Goal: Task Accomplishment & Management: Manage account settings

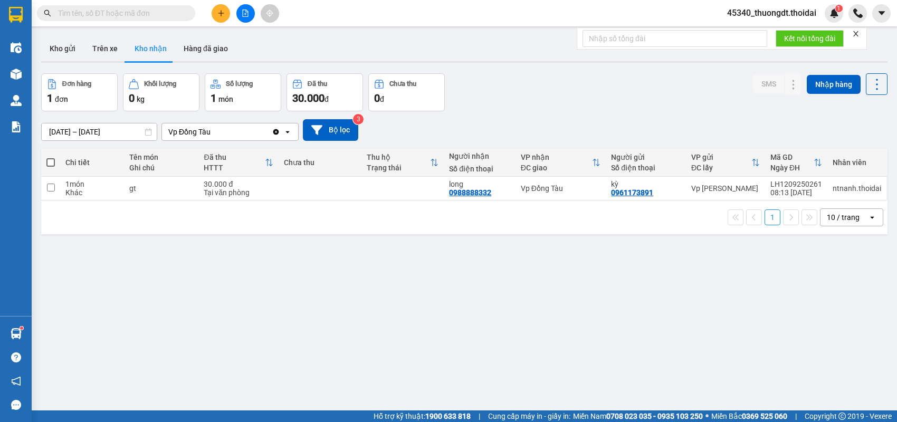
click at [55, 45] on button "Kho gửi" at bounding box center [62, 48] width 43 height 25
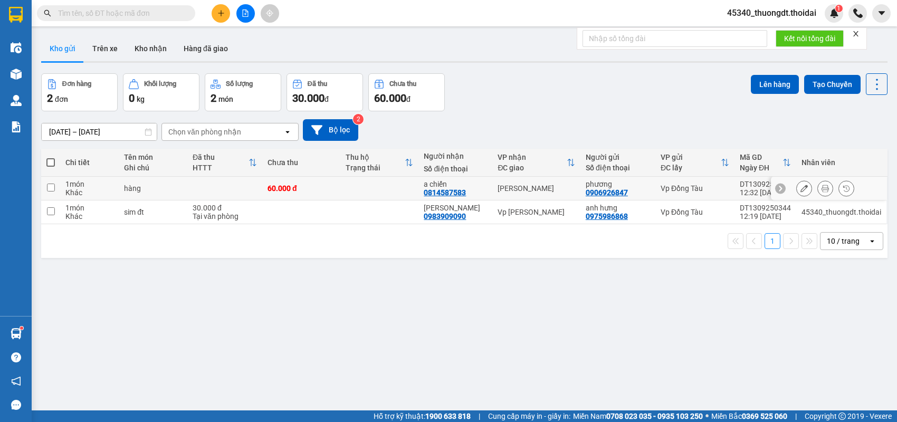
click at [98, 192] on div "Khác" at bounding box center [89, 192] width 48 height 8
checkbox input "true"
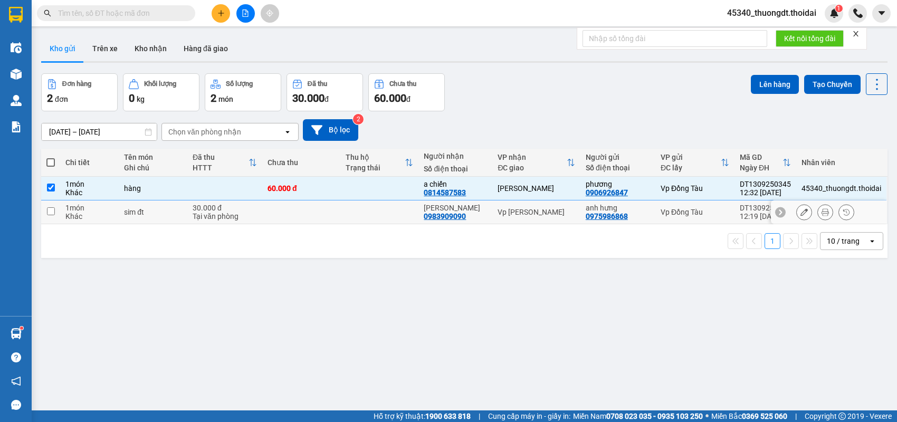
click at [97, 214] on div "Khác" at bounding box center [89, 216] width 48 height 8
checkbox input "true"
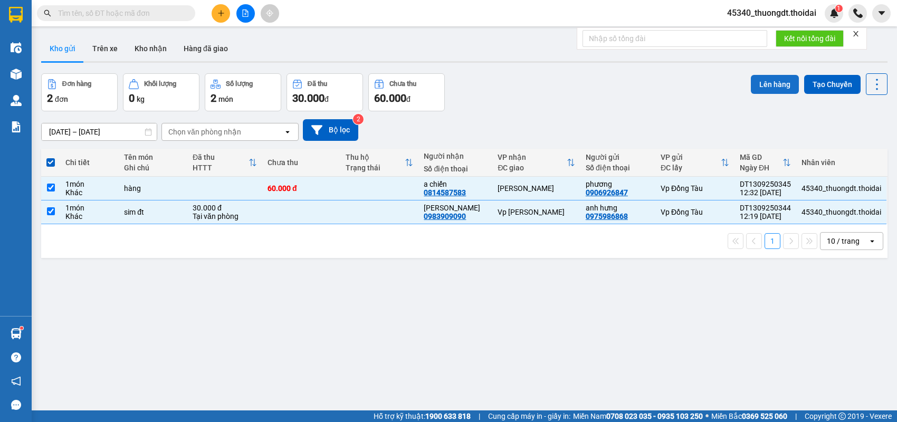
click at [753, 83] on button "Lên hàng" at bounding box center [774, 84] width 48 height 19
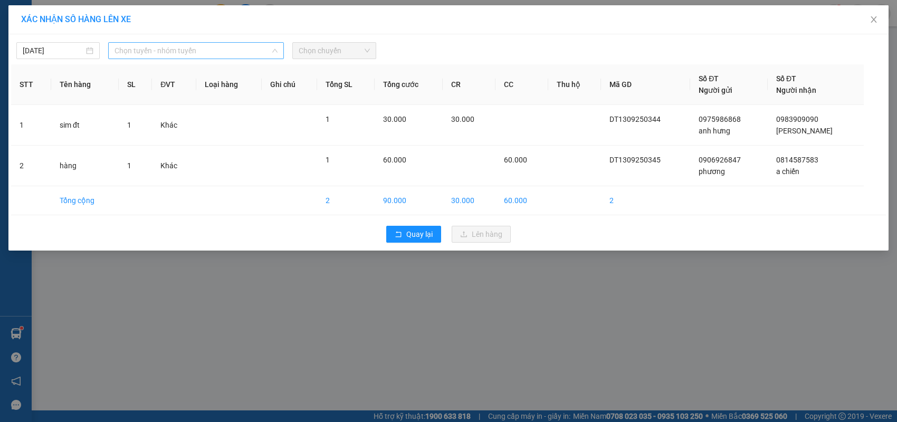
click at [217, 49] on span "Chọn tuyến - nhóm tuyến" at bounding box center [195, 51] width 163 height 16
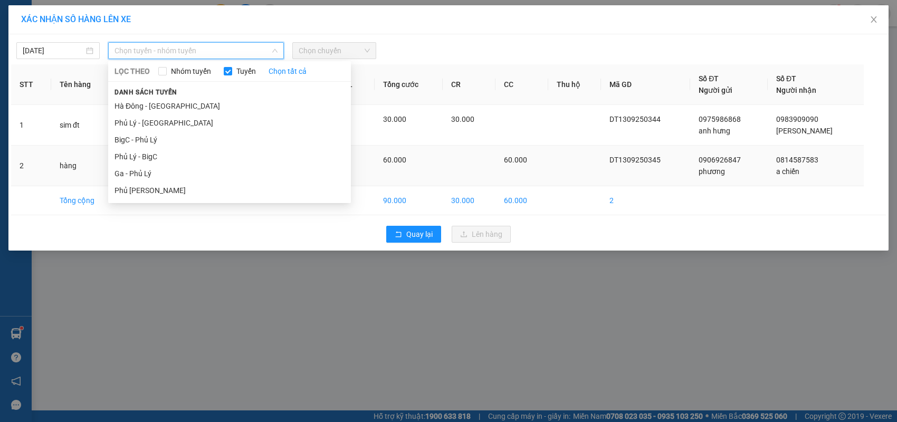
click at [171, 176] on li "Ga - Phủ Lý" at bounding box center [229, 173] width 243 height 17
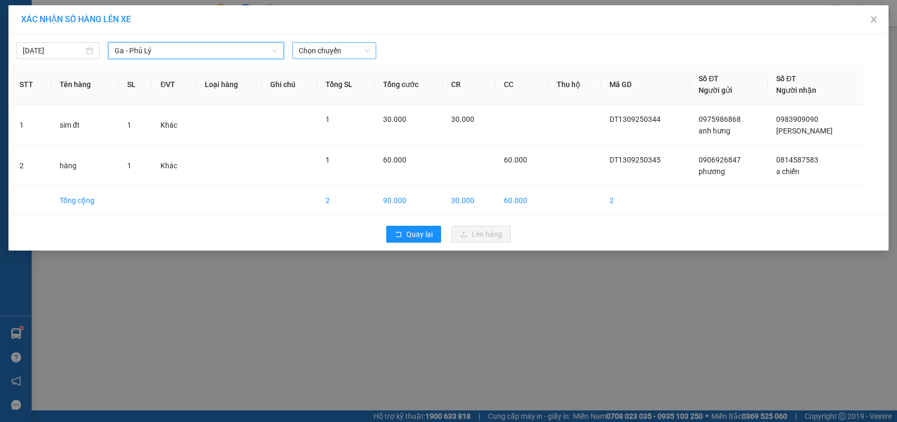
click at [314, 61] on div "[DATE] Ga - Phủ Lý Ga - [GEOGRAPHIC_DATA] LỌC THEO Nhóm tuyến Tuyến Chọn tất cả…" at bounding box center [448, 142] width 880 height 216
click at [320, 56] on span "Chọn chuyến" at bounding box center [333, 51] width 71 height 16
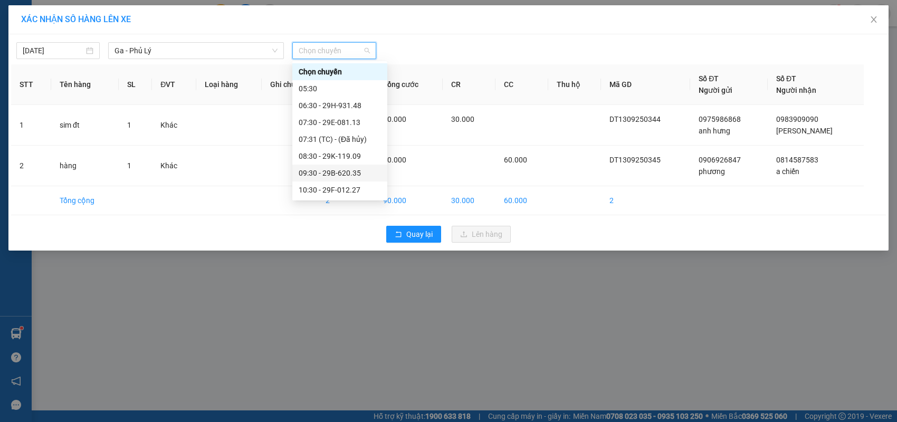
scroll to position [158, 0]
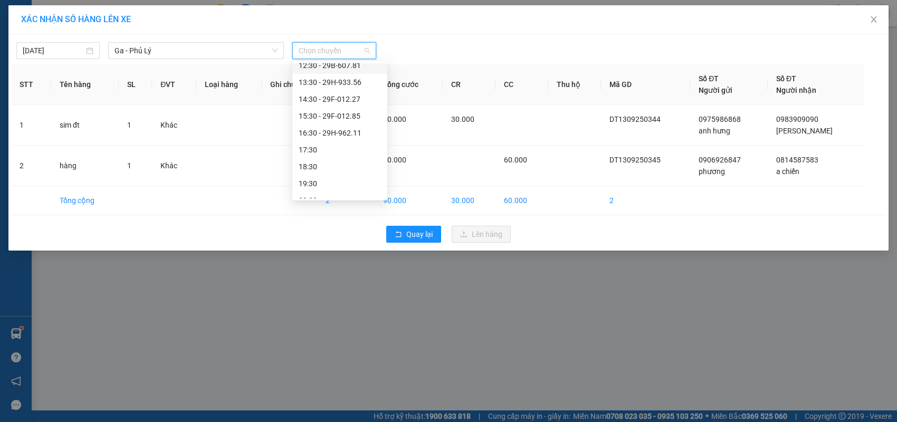
click at [362, 69] on div "12:30 - 29B-607.81" at bounding box center [339, 66] width 82 height 12
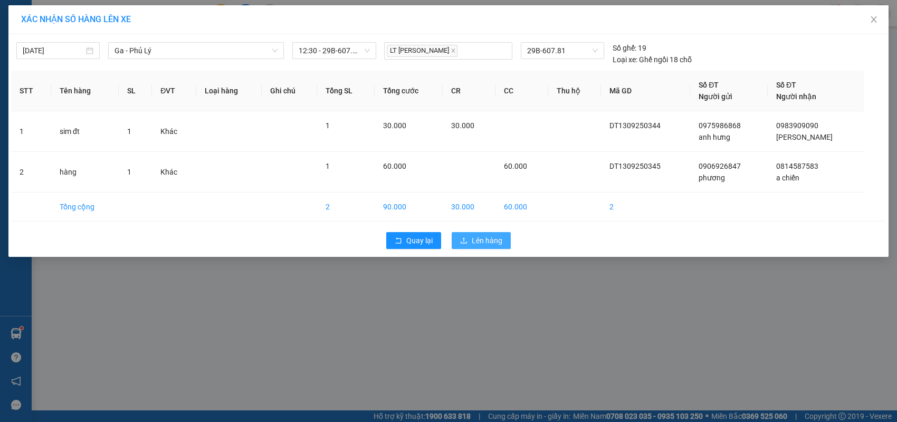
click at [471, 244] on span "Lên hàng" at bounding box center [486, 241] width 31 height 12
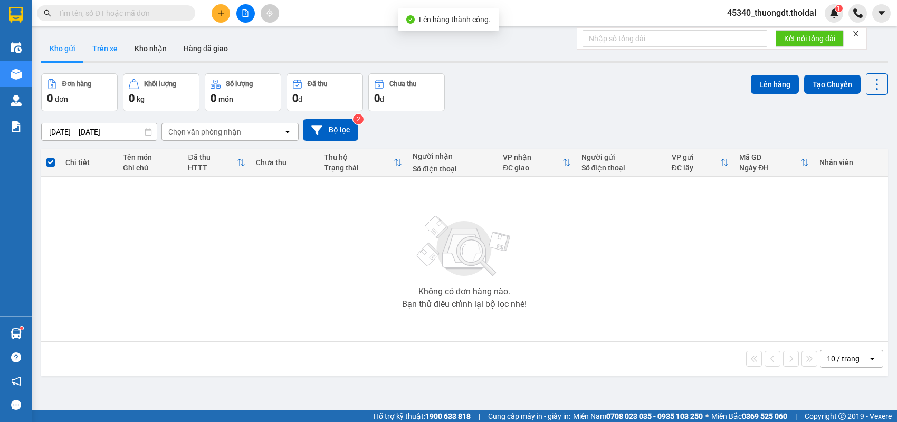
click at [118, 44] on button "Trên xe" at bounding box center [105, 48] width 42 height 25
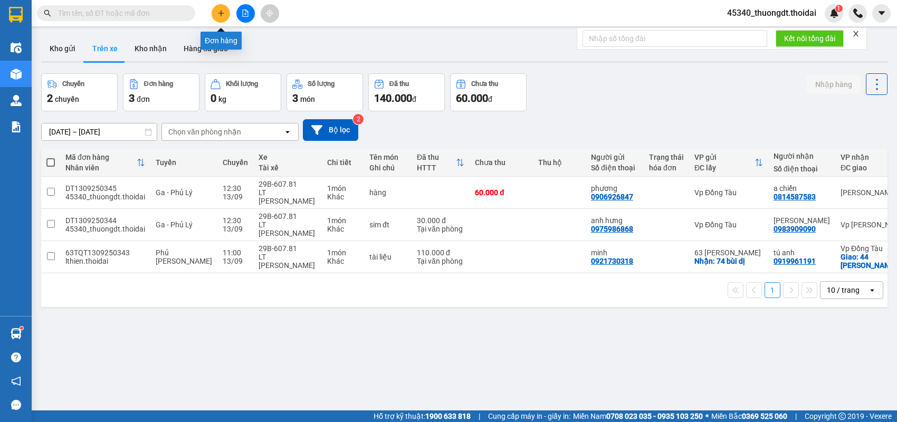
click at [223, 13] on icon "plus" at bounding box center [220, 12] width 7 height 7
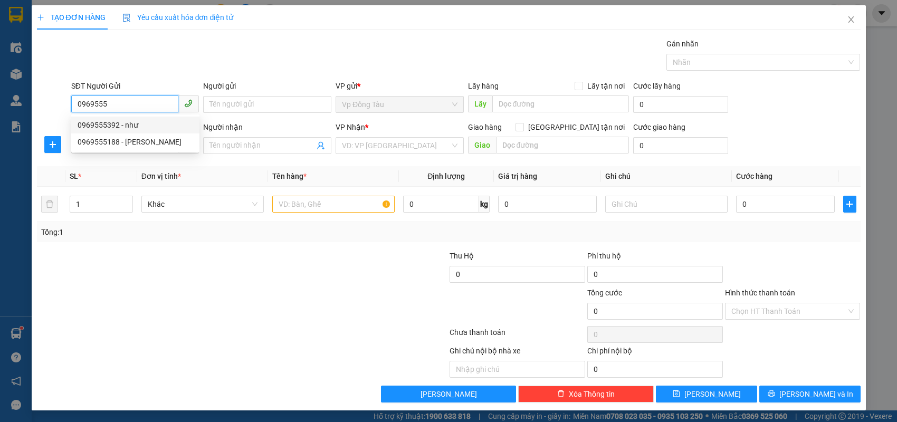
click at [137, 122] on div "0969555392 - như" at bounding box center [135, 125] width 115 height 12
type input "0969555392"
type input "như"
type input "0969555392"
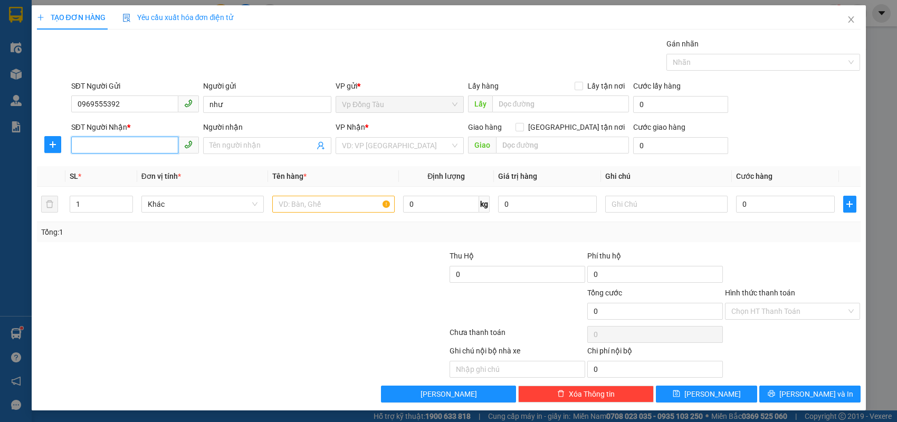
click at [137, 144] on input "SĐT Người Nhận *" at bounding box center [125, 145] width 108 height 17
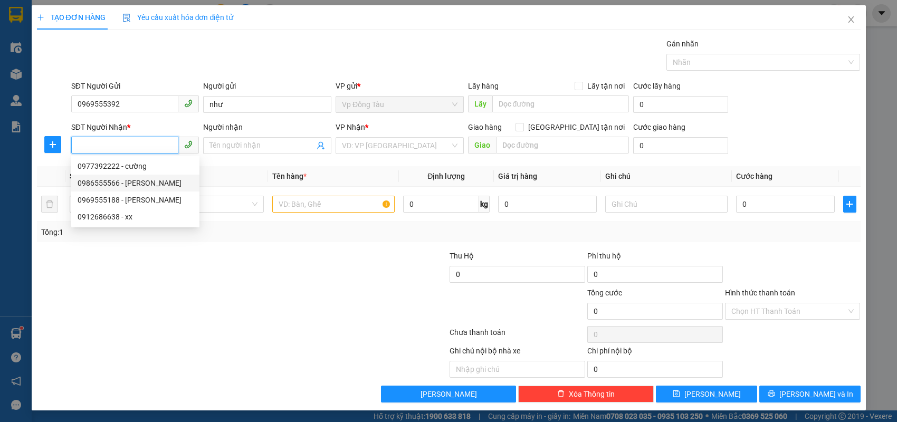
click at [138, 183] on div "0986555566 - [PERSON_NAME]" at bounding box center [135, 183] width 115 height 12
type input "0986555566"
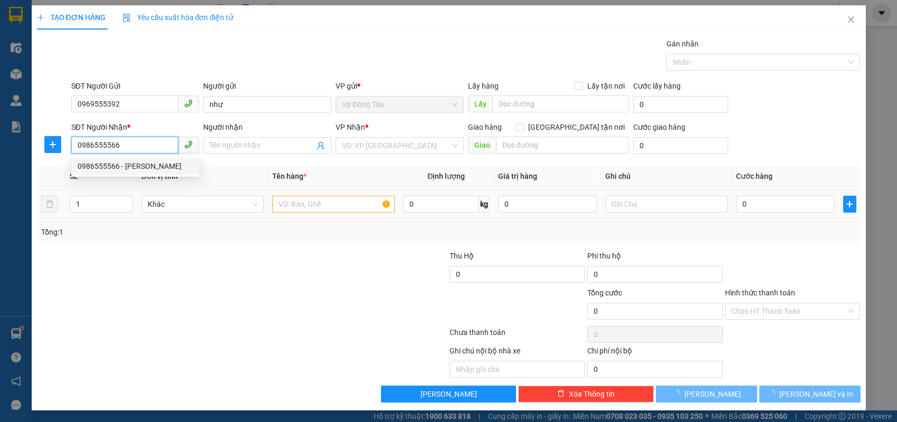
type input "dũng hà"
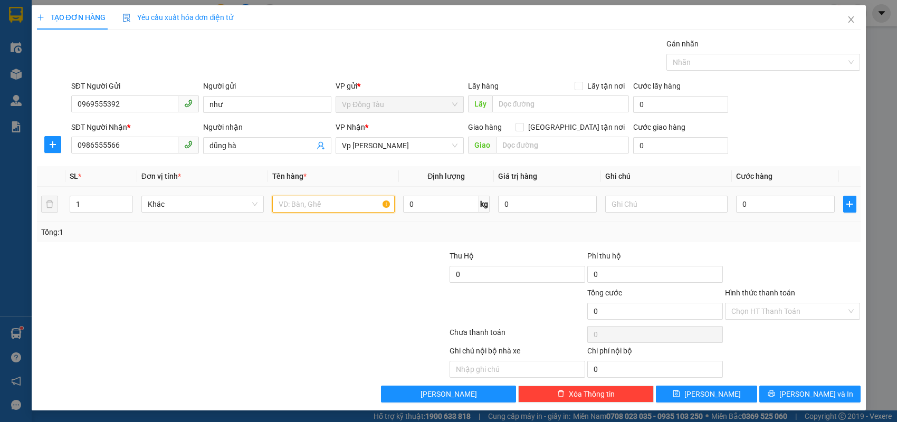
click at [324, 198] on input "text" at bounding box center [333, 204] width 122 height 17
type input "thùng xốp"
click at [806, 205] on input "0" at bounding box center [785, 204] width 99 height 17
type input "3"
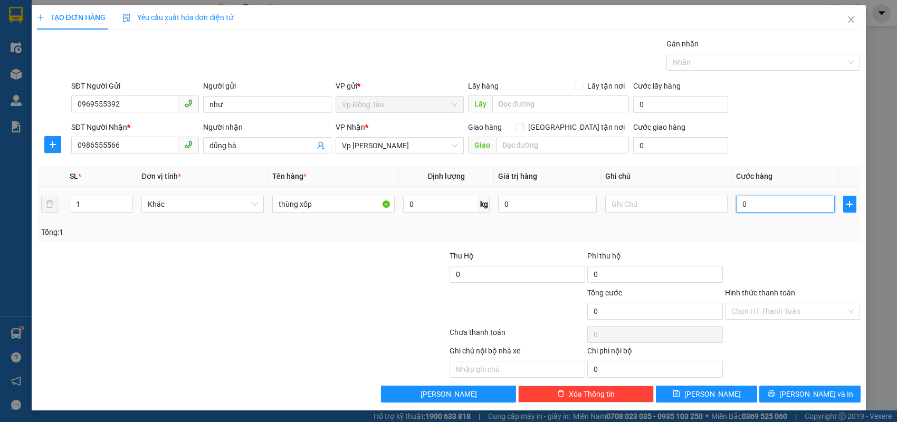
type input "3"
type input "30"
type input "3"
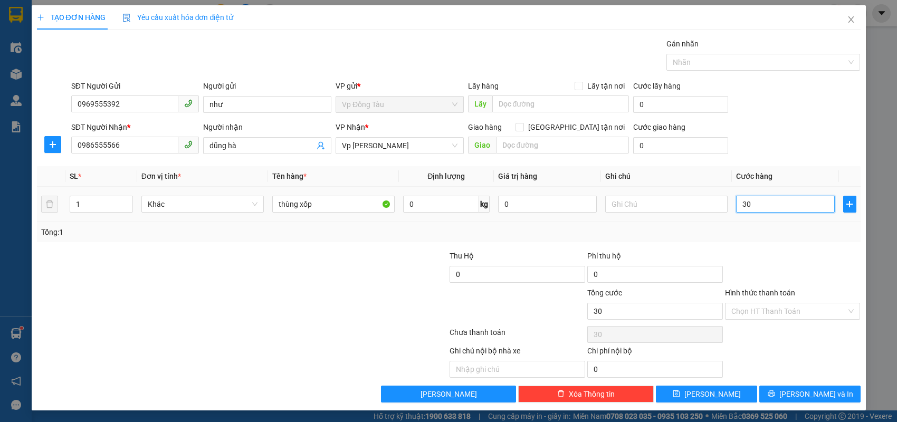
type input "3"
type input "0"
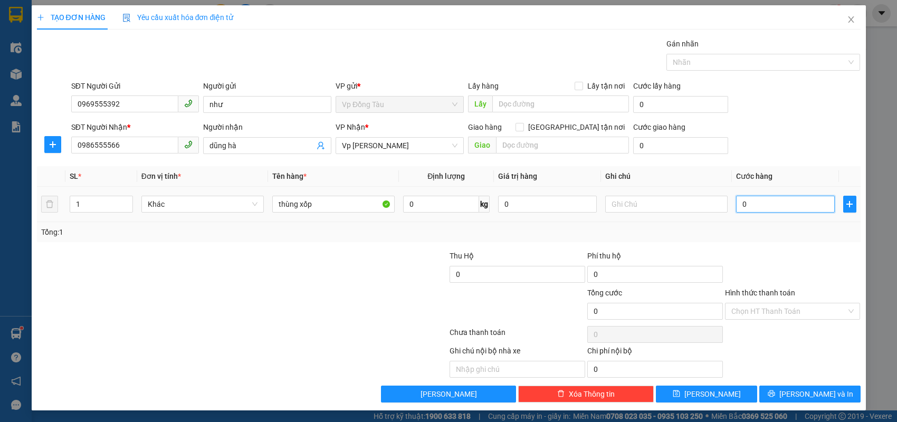
type input "04"
type input "4"
type input "040"
type input "40"
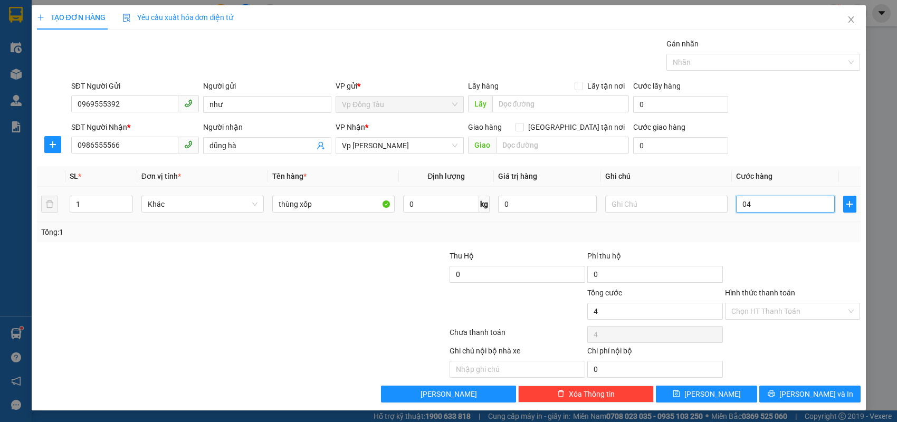
type input "40"
type input "40.000"
click at [774, 393] on icon "printer" at bounding box center [770, 393] width 7 height 7
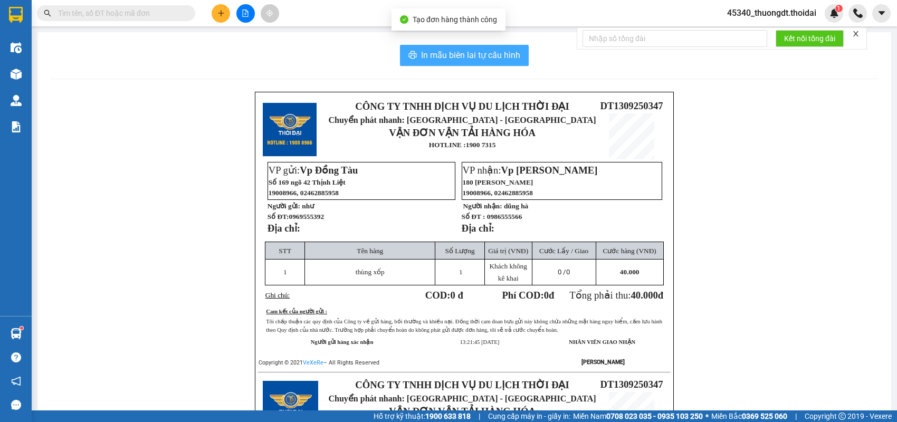
click at [479, 60] on span "In mẫu biên lai tự cấu hình" at bounding box center [470, 55] width 99 height 13
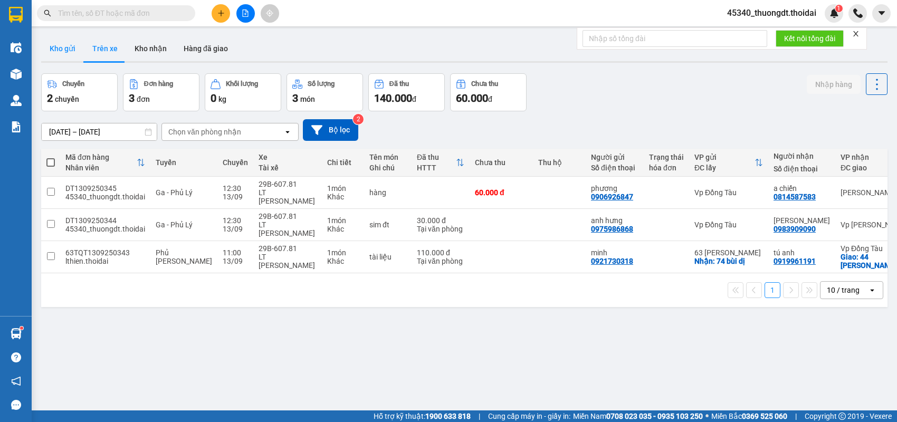
click at [62, 55] on button "Kho gửi" at bounding box center [62, 48] width 43 height 25
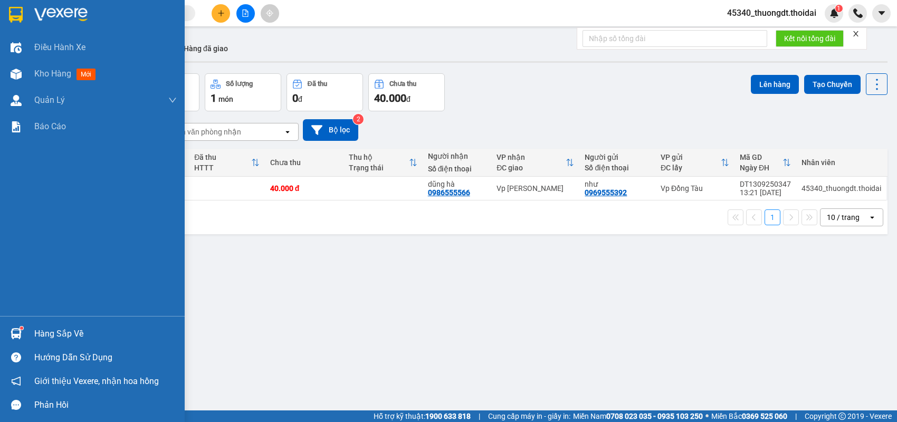
click at [28, 332] on div "Hàng sắp về" at bounding box center [92, 334] width 185 height 24
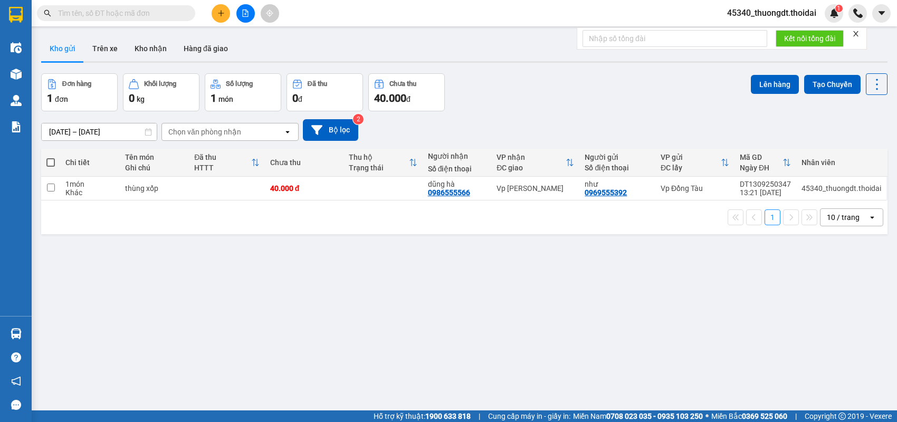
click at [367, 265] on section "Kết quả tìm kiếm ( 1 ) Bộ lọc Mã ĐH Trạng thái Món hàng Thu hộ Tổng cước Chưa c…" at bounding box center [448, 211] width 897 height 422
click at [102, 53] on button "Trên xe" at bounding box center [105, 48] width 42 height 25
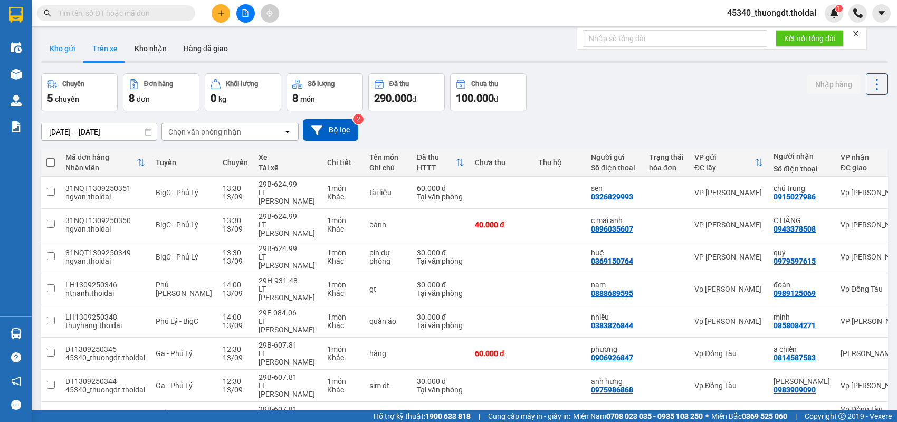
click at [51, 51] on button "Kho gửi" at bounding box center [62, 48] width 43 height 25
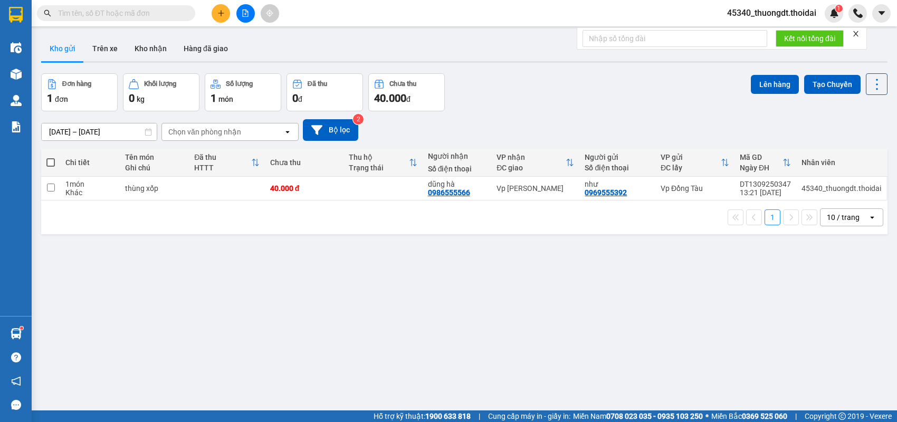
click at [128, 10] on input "text" at bounding box center [120, 13] width 124 height 12
paste input "0948849298"
type input "0948849298"
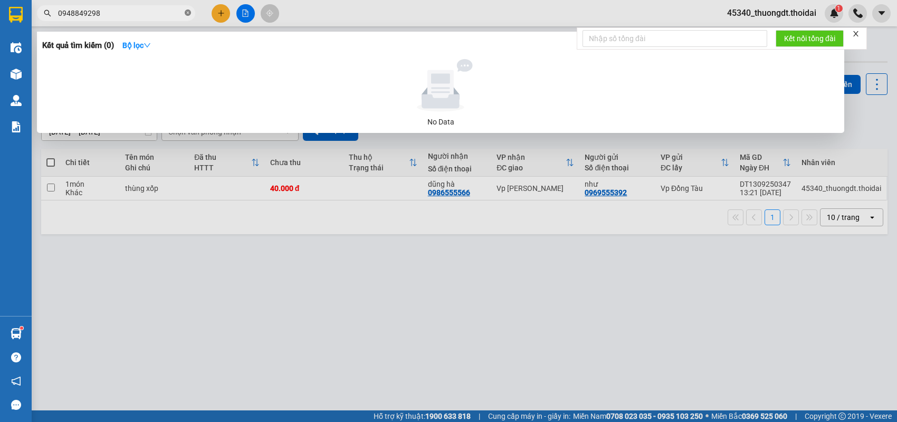
click at [189, 13] on icon "close-circle" at bounding box center [188, 12] width 6 height 6
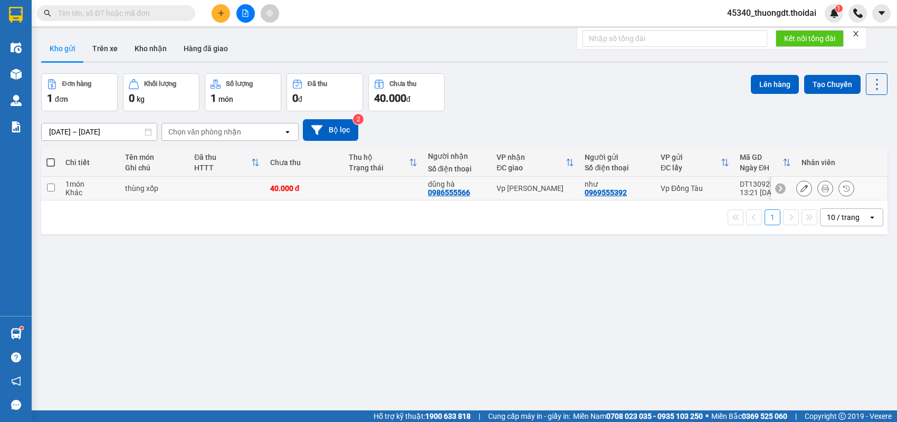
click at [79, 188] on div "Khác" at bounding box center [89, 192] width 49 height 8
checkbox input "true"
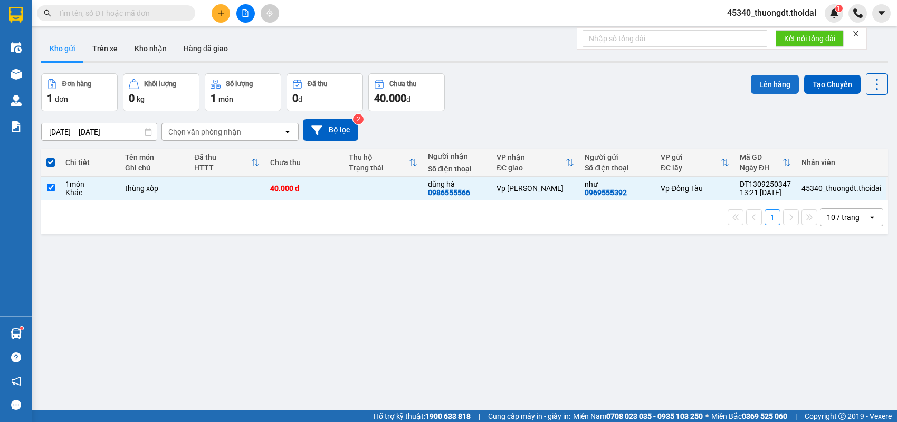
click at [770, 83] on button "Lên hàng" at bounding box center [774, 84] width 48 height 19
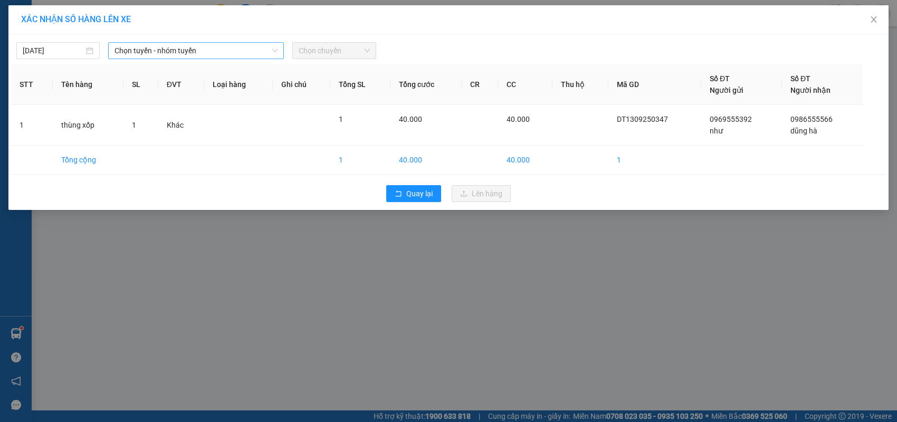
click at [189, 54] on span "Chọn tuyến - nhóm tuyến" at bounding box center [195, 51] width 163 height 16
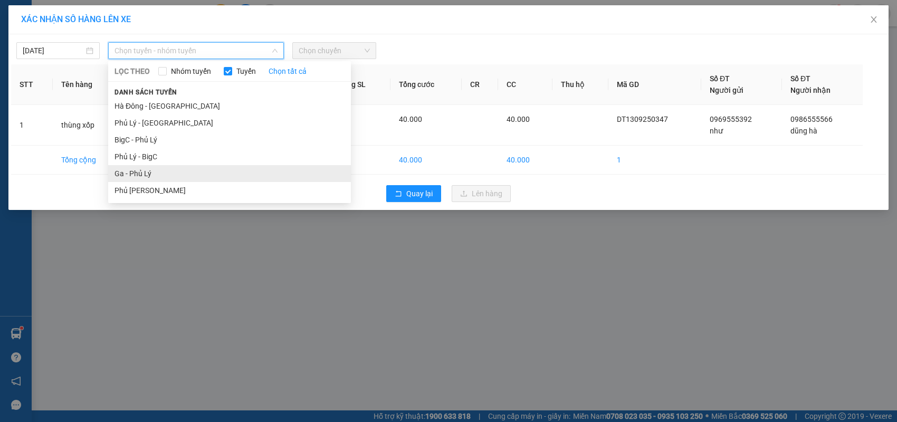
click at [153, 175] on li "Ga - Phủ Lý" at bounding box center [229, 173] width 243 height 17
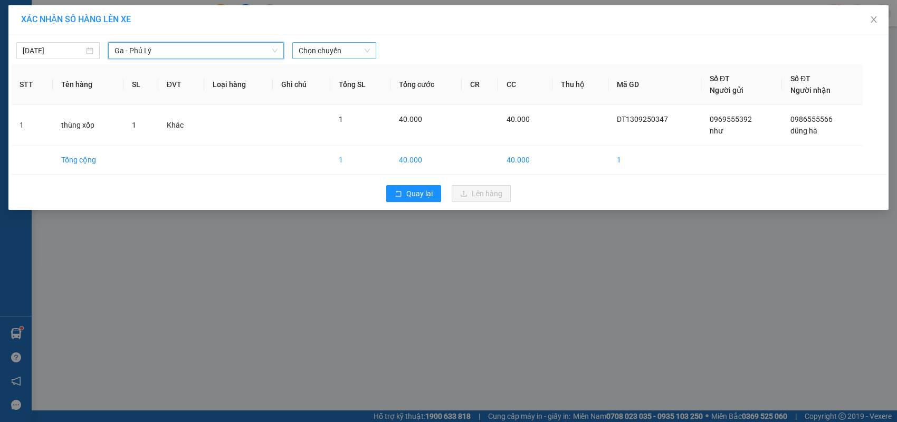
click at [338, 51] on span "Chọn chuyến" at bounding box center [333, 51] width 71 height 16
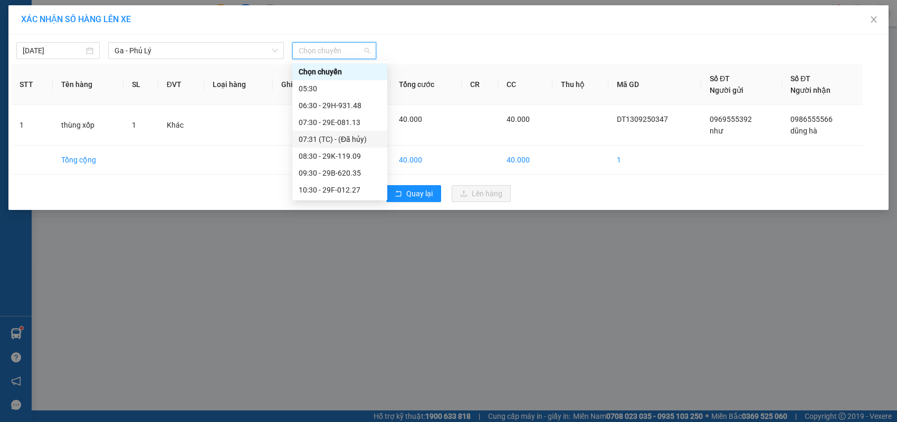
scroll to position [53, 0]
click at [349, 184] on div "13:30 - 29H-933.56" at bounding box center [339, 188] width 82 height 12
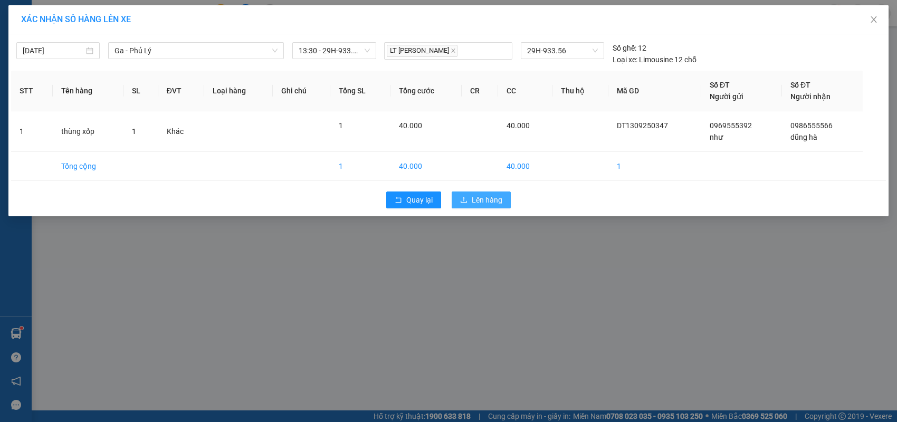
click at [493, 204] on span "Lên hàng" at bounding box center [486, 200] width 31 height 12
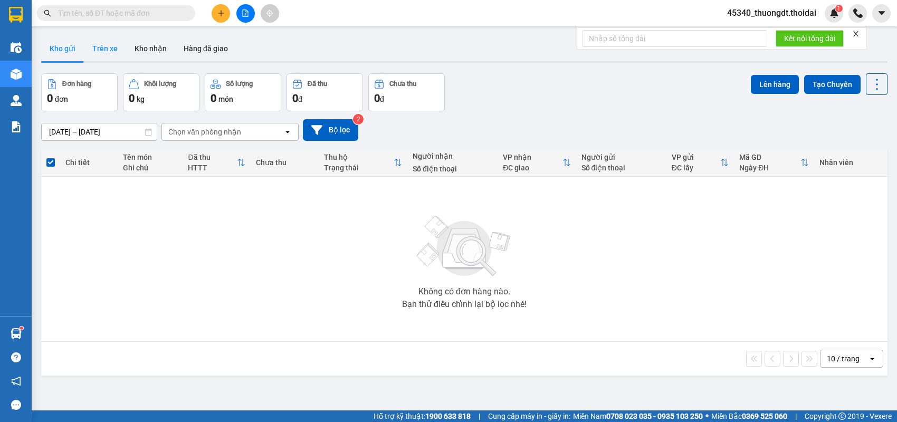
click at [109, 45] on button "Trên xe" at bounding box center [105, 48] width 42 height 25
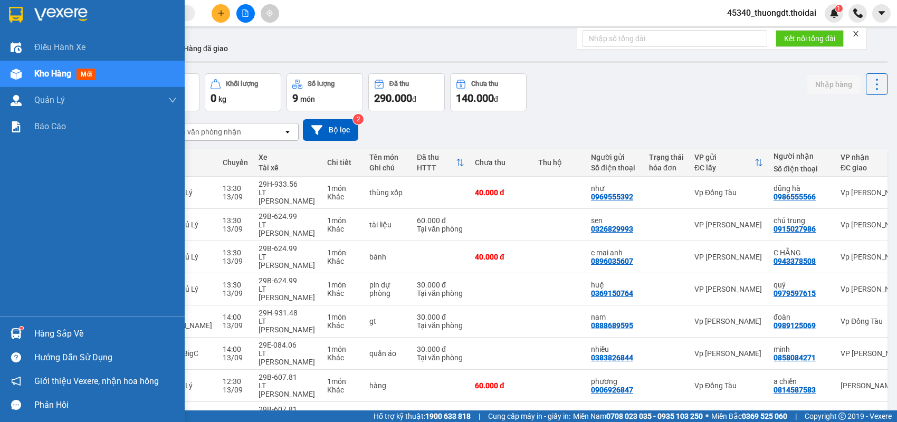
click at [59, 331] on div "Hàng sắp về" at bounding box center [105, 334] width 142 height 16
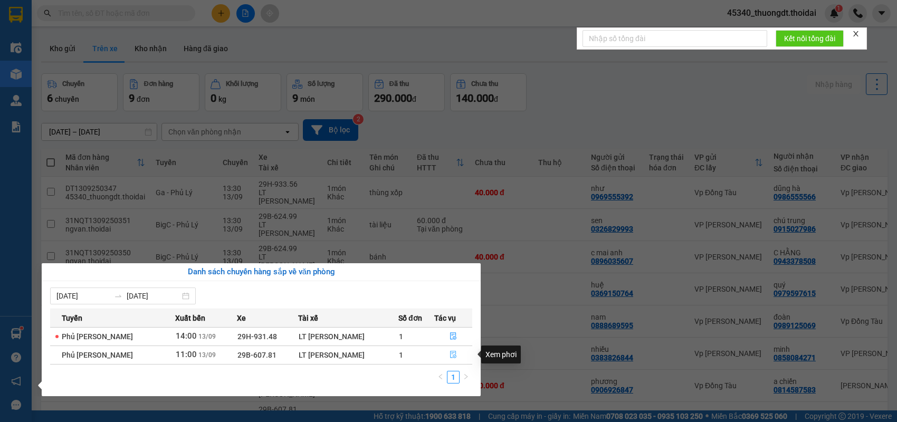
click at [446, 350] on button "button" at bounding box center [453, 354] width 37 height 17
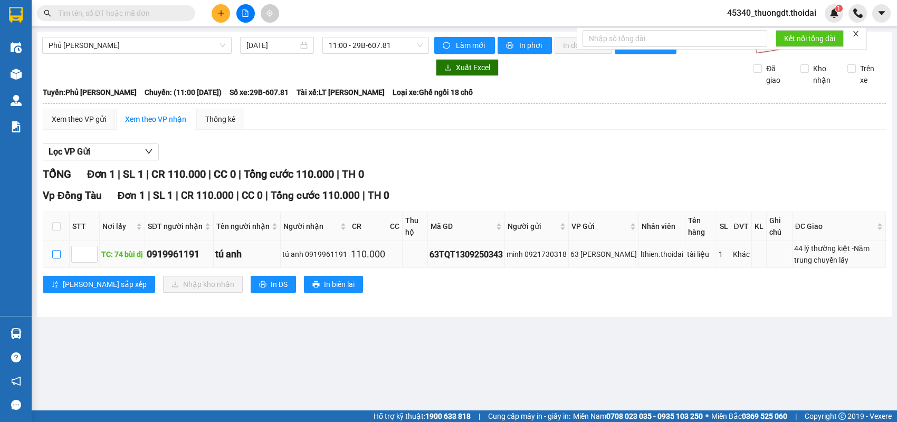
click at [56, 258] on input "checkbox" at bounding box center [56, 254] width 8 height 8
checkbox input "true"
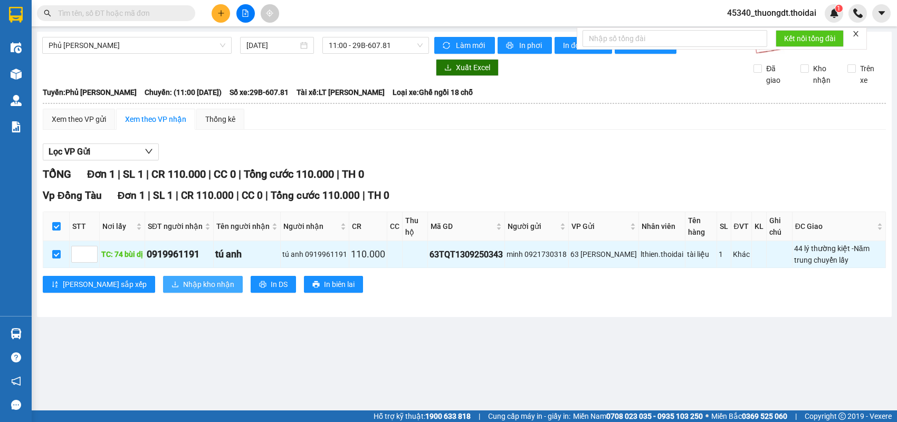
click at [183, 289] on span "Nhập kho nhận" at bounding box center [208, 284] width 51 height 12
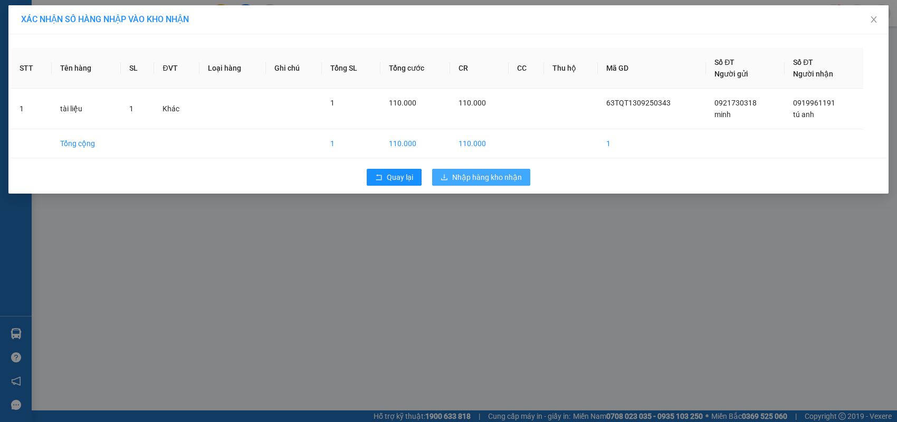
click at [465, 172] on span "Nhập hàng kho nhận" at bounding box center [487, 177] width 70 height 12
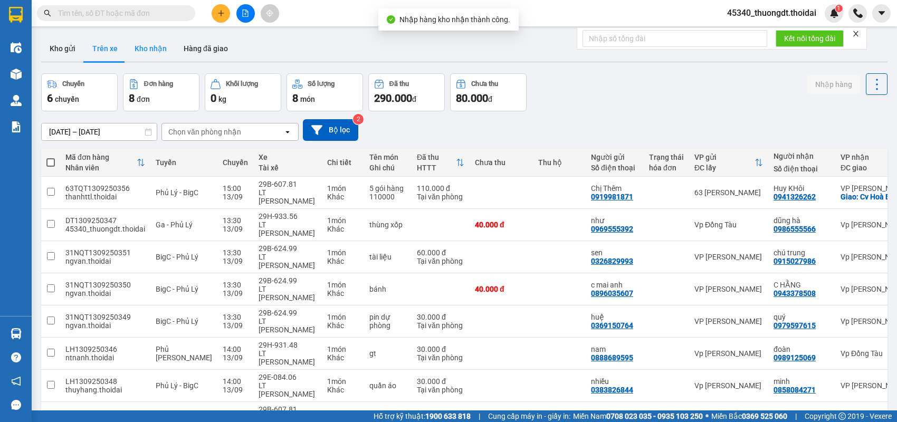
click at [146, 49] on button "Kho nhận" at bounding box center [150, 48] width 49 height 25
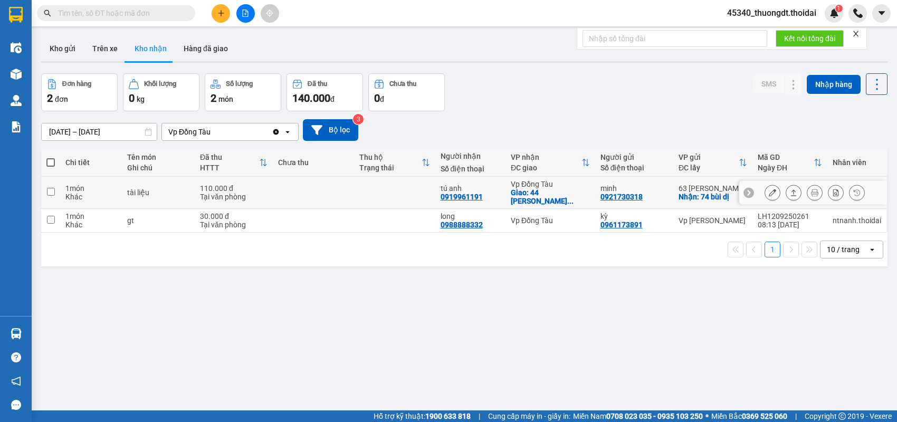
click at [790, 194] on button at bounding box center [793, 193] width 15 height 18
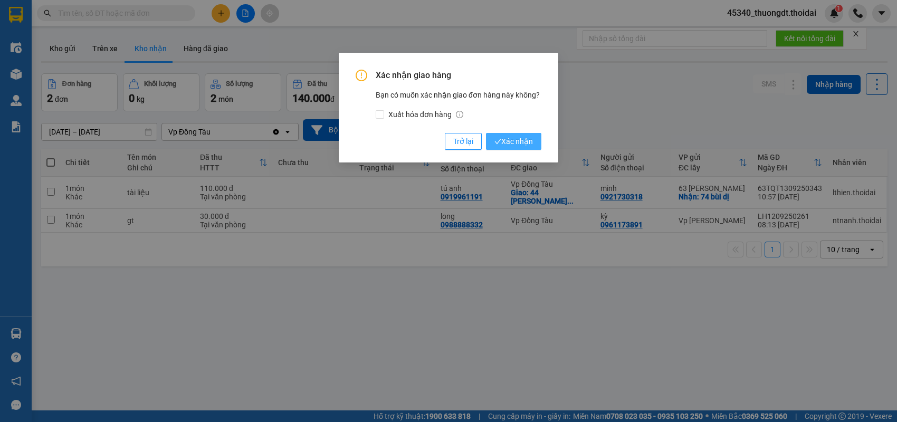
click at [530, 145] on span "Xác nhận" at bounding box center [513, 142] width 38 height 12
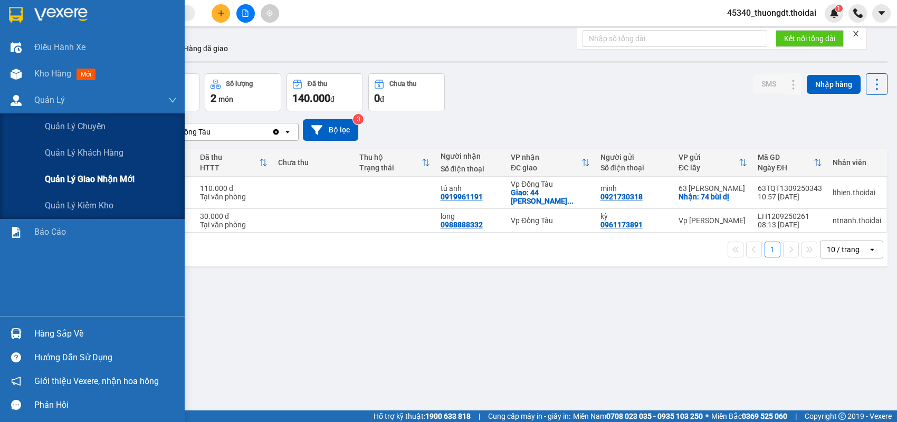
click at [85, 184] on span "Quản lý giao nhận mới" at bounding box center [90, 178] width 90 height 13
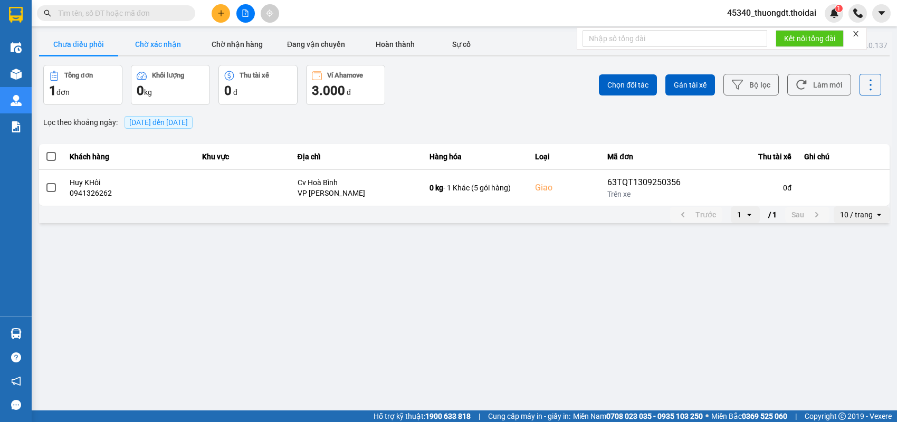
click at [146, 37] on button "Chờ xác nhận" at bounding box center [157, 44] width 79 height 21
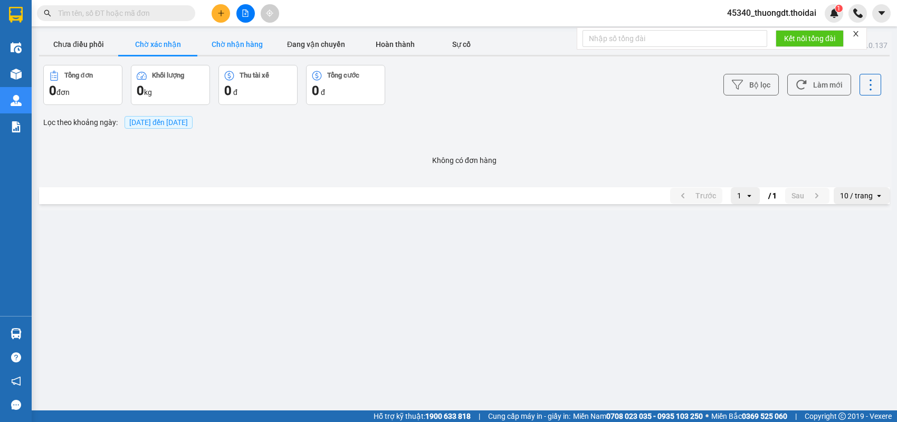
click at [238, 45] on button "Chờ nhận hàng" at bounding box center [236, 44] width 79 height 21
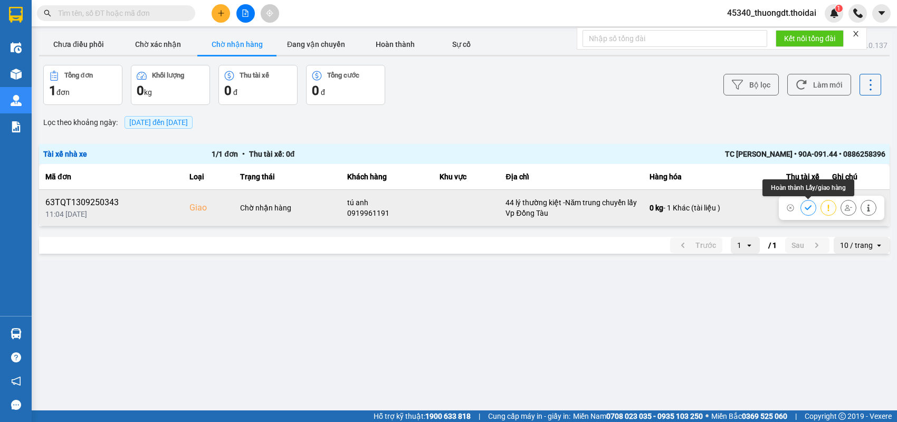
click at [811, 208] on icon at bounding box center [807, 207] width 7 height 7
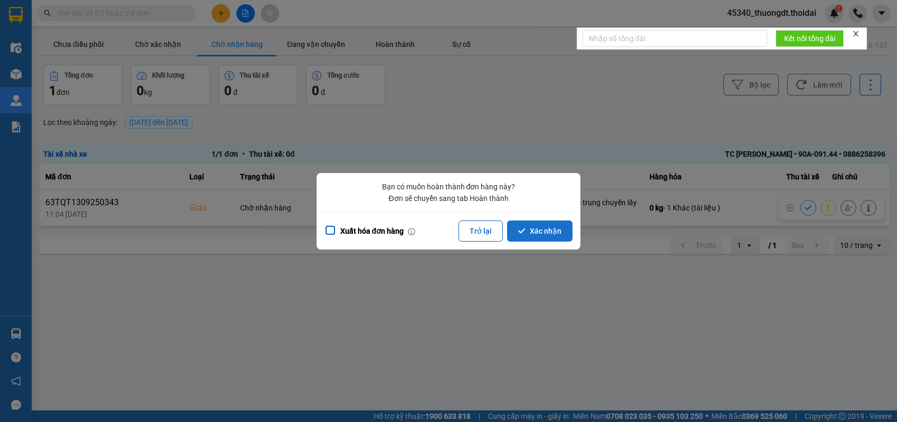
click at [557, 233] on button "Xác nhận" at bounding box center [539, 230] width 65 height 21
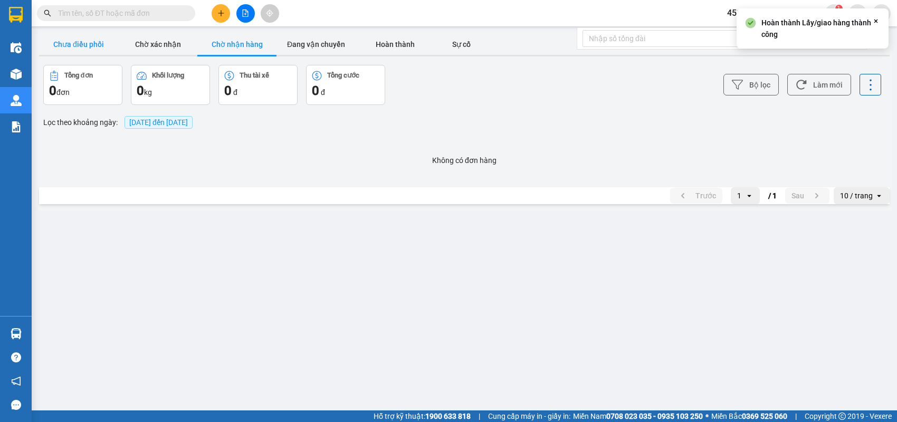
click at [86, 44] on button "Chưa điều phối" at bounding box center [78, 44] width 79 height 21
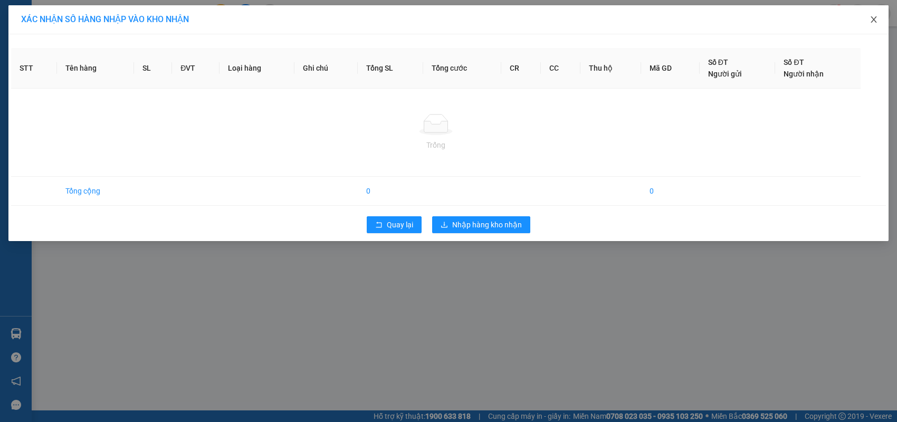
click at [874, 21] on icon "close" at bounding box center [873, 19] width 8 height 8
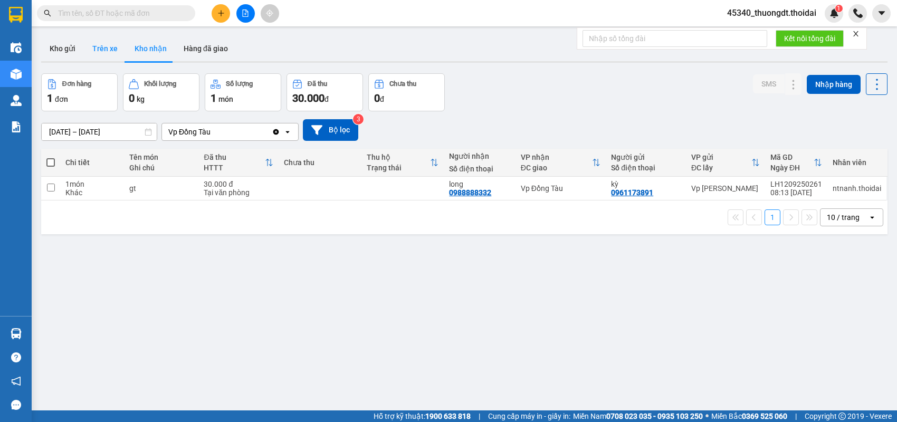
click at [117, 51] on button "Trên xe" at bounding box center [105, 48] width 42 height 25
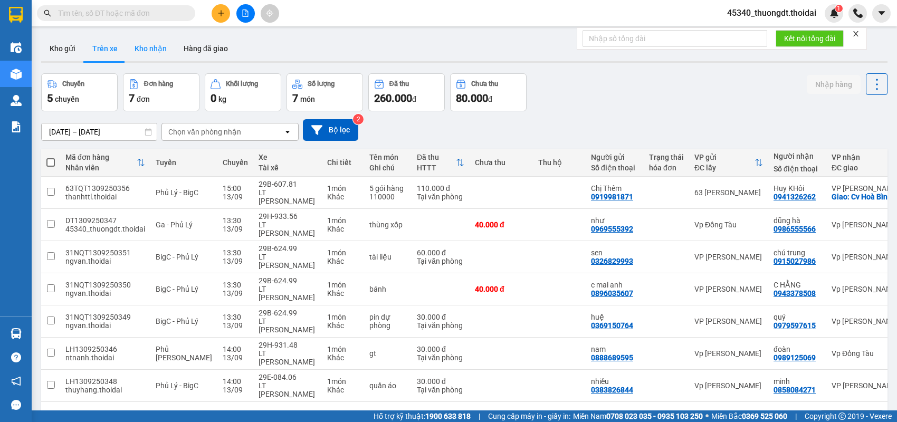
click at [146, 51] on button "Kho nhận" at bounding box center [150, 48] width 49 height 25
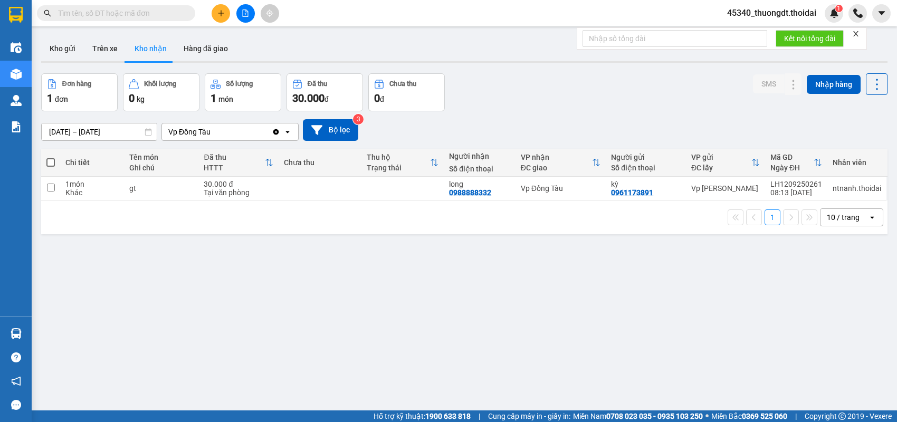
click at [274, 57] on div "Kho gửi Trên xe Kho nhận Hàng đã giao" at bounding box center [464, 50] width 846 height 28
click at [198, 53] on button "Hàng đã giao" at bounding box center [205, 48] width 61 height 25
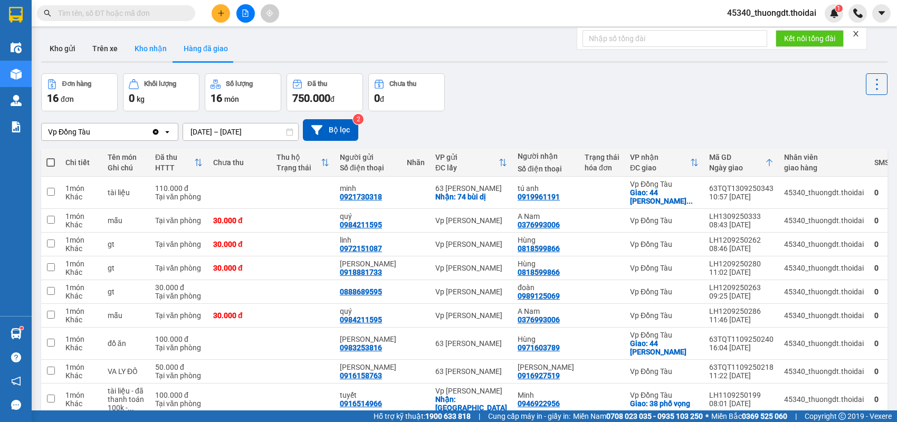
click at [142, 49] on button "Kho nhận" at bounding box center [150, 48] width 49 height 25
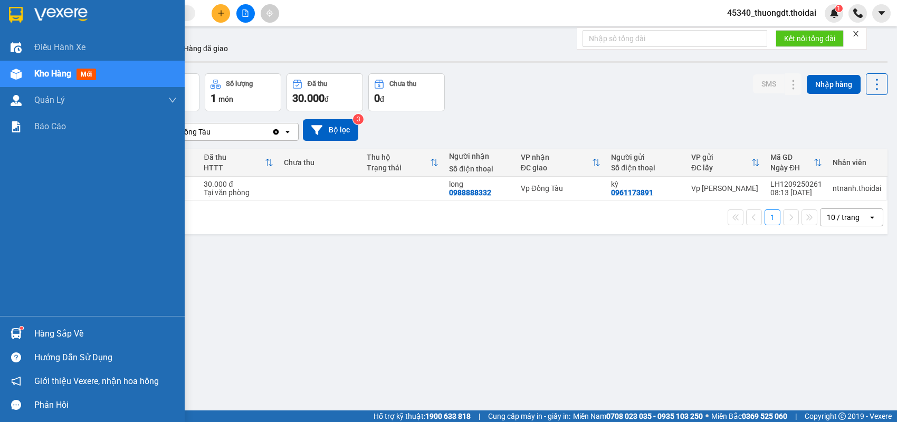
click at [39, 331] on div "Hàng sắp về" at bounding box center [105, 334] width 142 height 16
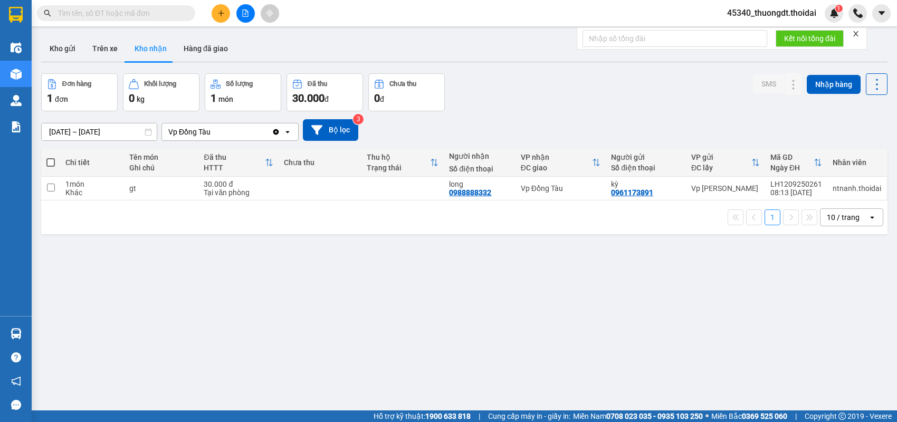
click at [171, 17] on section "Kết quả tìm kiếm ( 0 ) Bộ lọc No Data 45340_thuongdt.thoidai 1 Điều hành xe Kho…" at bounding box center [448, 211] width 897 height 422
click at [171, 17] on input "text" at bounding box center [120, 13] width 124 height 12
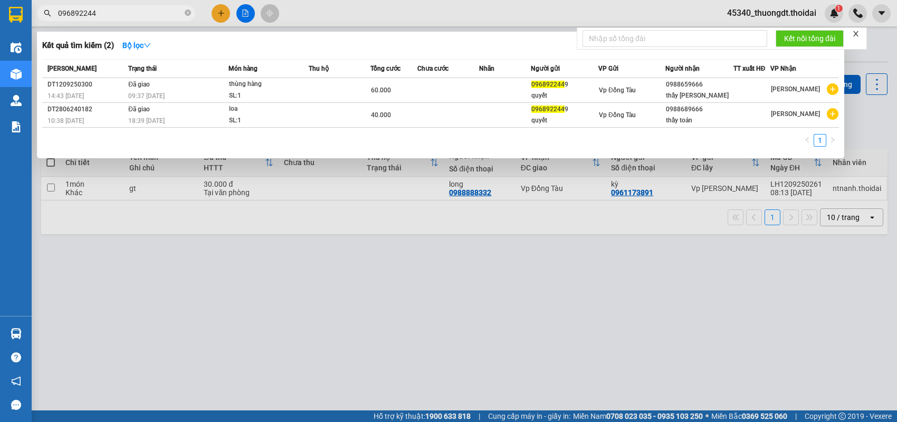
type input "0968922449"
click at [186, 12] on icon "close-circle" at bounding box center [188, 12] width 6 height 6
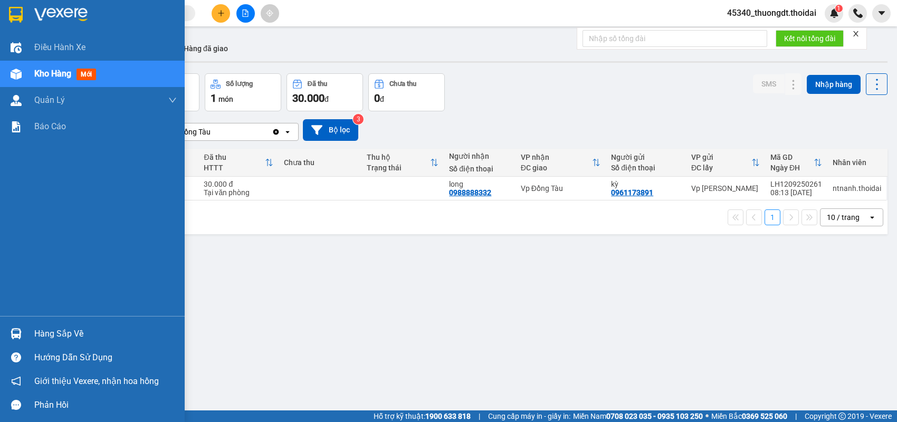
click at [44, 330] on div "Hàng sắp về" at bounding box center [105, 334] width 142 height 16
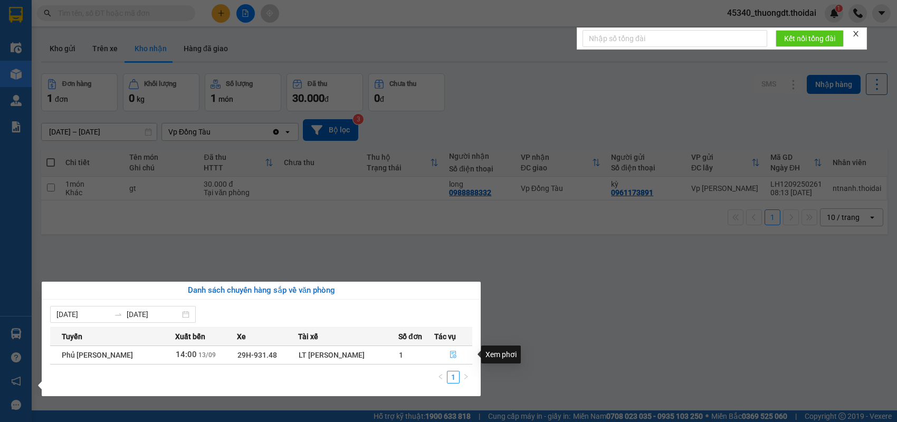
click at [449, 353] on icon "file-done" at bounding box center [452, 354] width 7 height 7
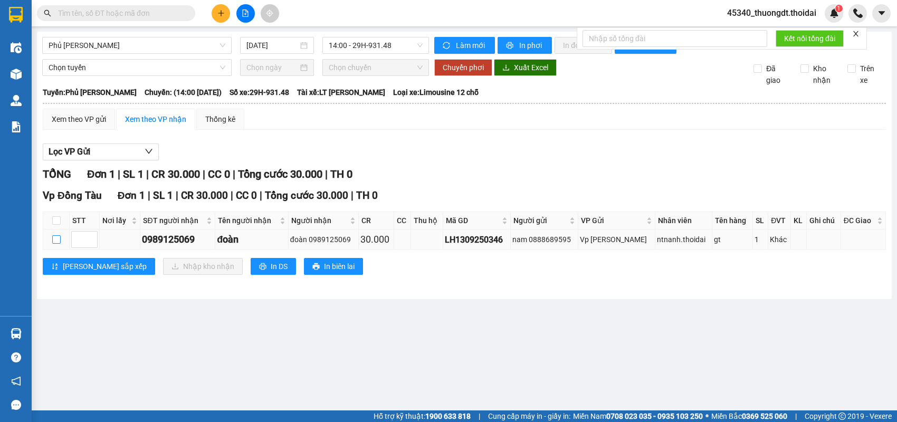
click at [59, 244] on input "checkbox" at bounding box center [56, 239] width 8 height 8
checkbox input "true"
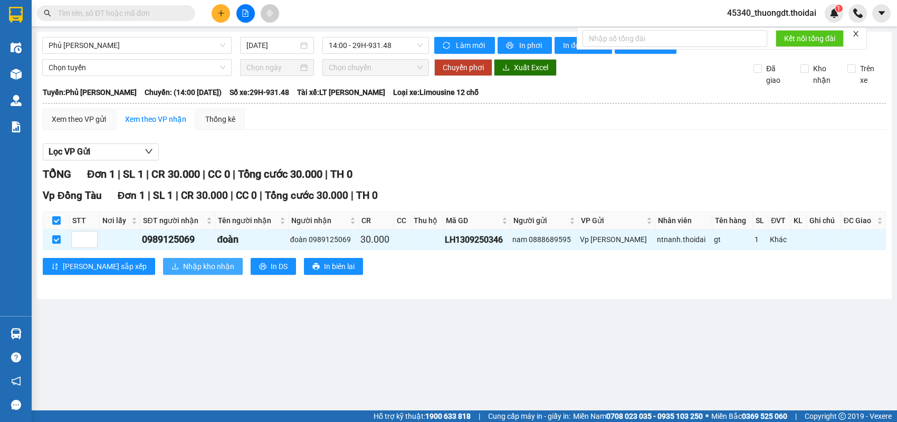
click at [163, 272] on button "Nhập kho nhận" at bounding box center [203, 266] width 80 height 17
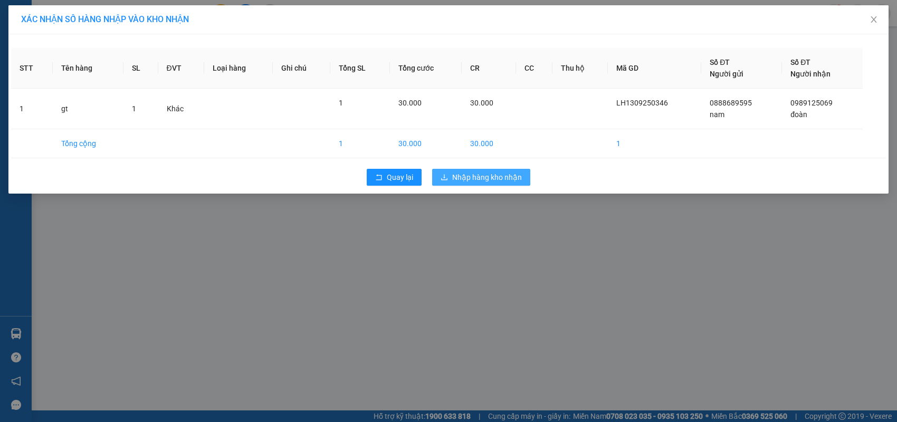
click at [479, 177] on span "Nhập hàng kho nhận" at bounding box center [487, 177] width 70 height 12
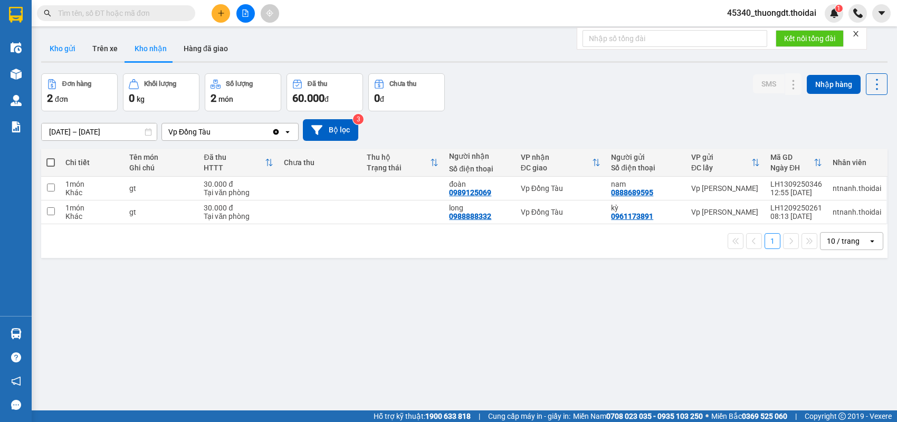
click at [72, 49] on button "Kho gửi" at bounding box center [62, 48] width 43 height 25
